Goal: Information Seeking & Learning: Learn about a topic

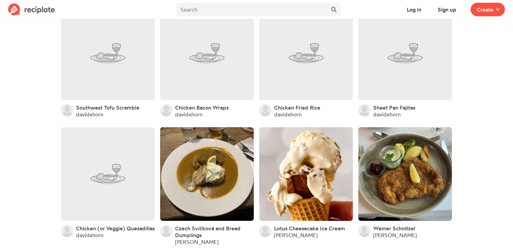
scroll to position [493, 0]
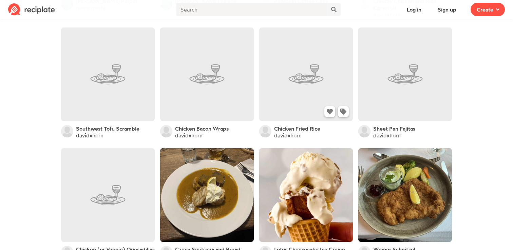
click at [296, 69] on link at bounding box center [306, 74] width 94 height 94
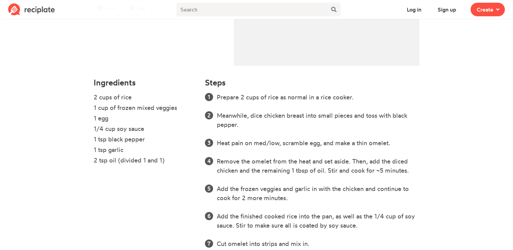
scroll to position [168, 0]
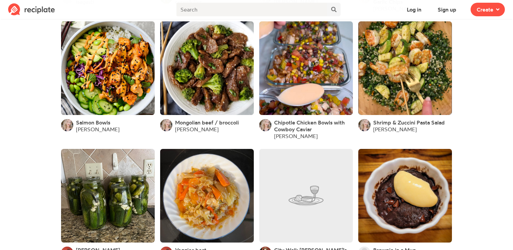
scroll to position [1746, 0]
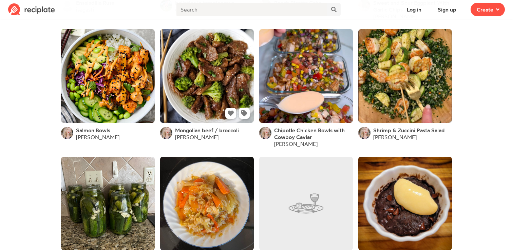
click at [199, 96] on link at bounding box center [207, 76] width 94 height 94
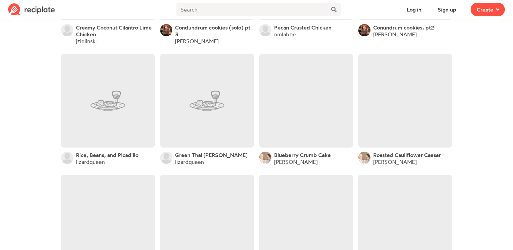
scroll to position [4970, 0]
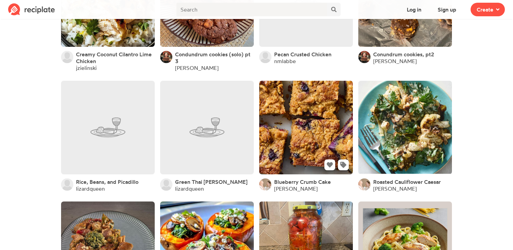
click at [326, 113] on link at bounding box center [306, 128] width 94 height 94
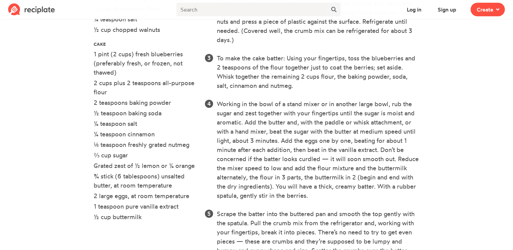
scroll to position [300, 0]
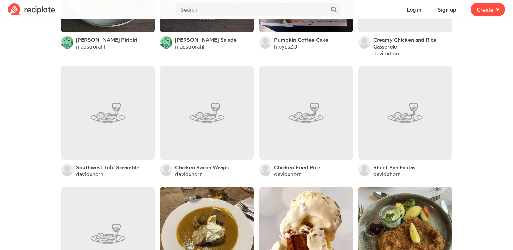
scroll to position [344, 0]
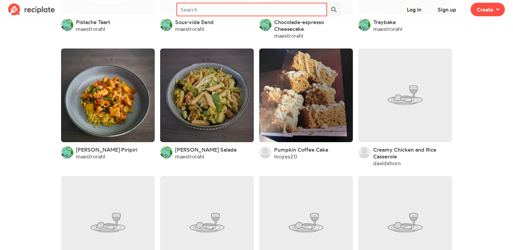
click at [218, 12] on input "text" at bounding box center [251, 10] width 151 height 14
type input "appetizers"
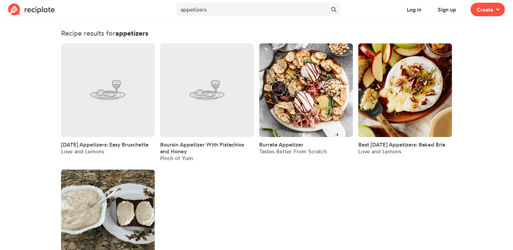
scroll to position [44, 0]
